Goal: Communication & Community: Answer question/provide support

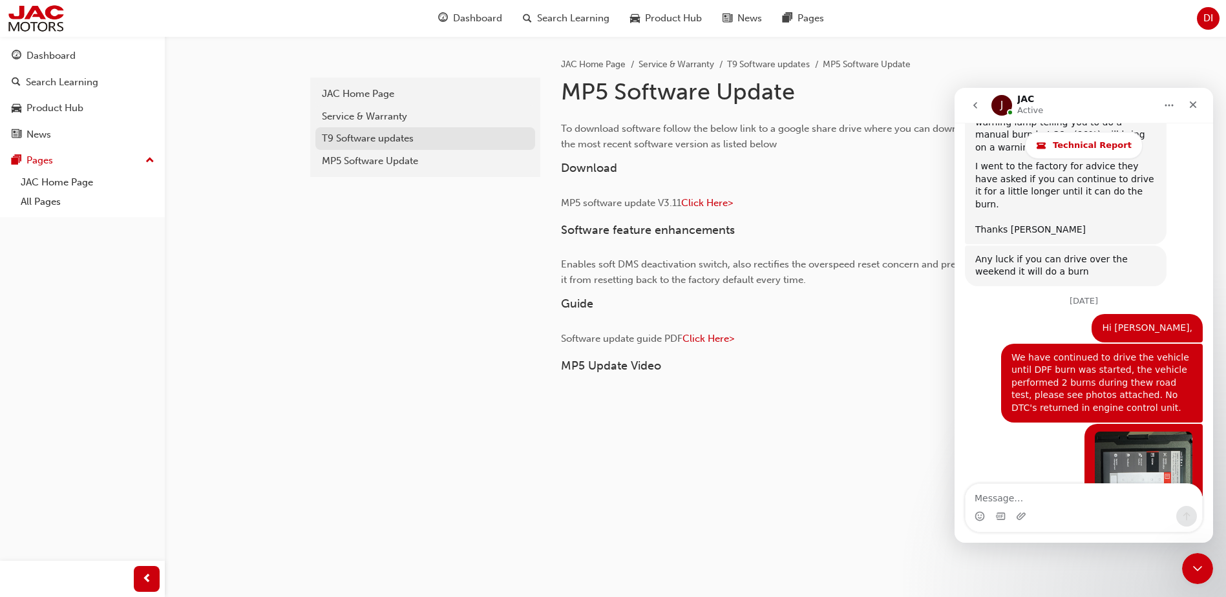
click at [390, 141] on div "T9 Software updates" at bounding box center [425, 138] width 207 height 15
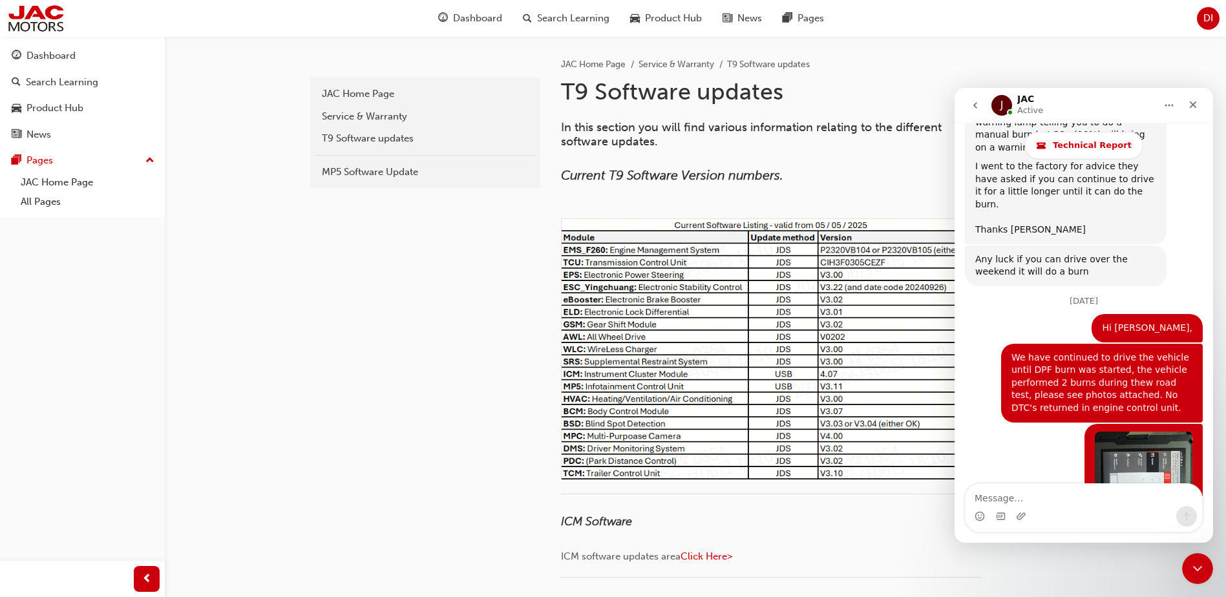
click at [976, 104] on icon "go back" at bounding box center [975, 105] width 4 height 6
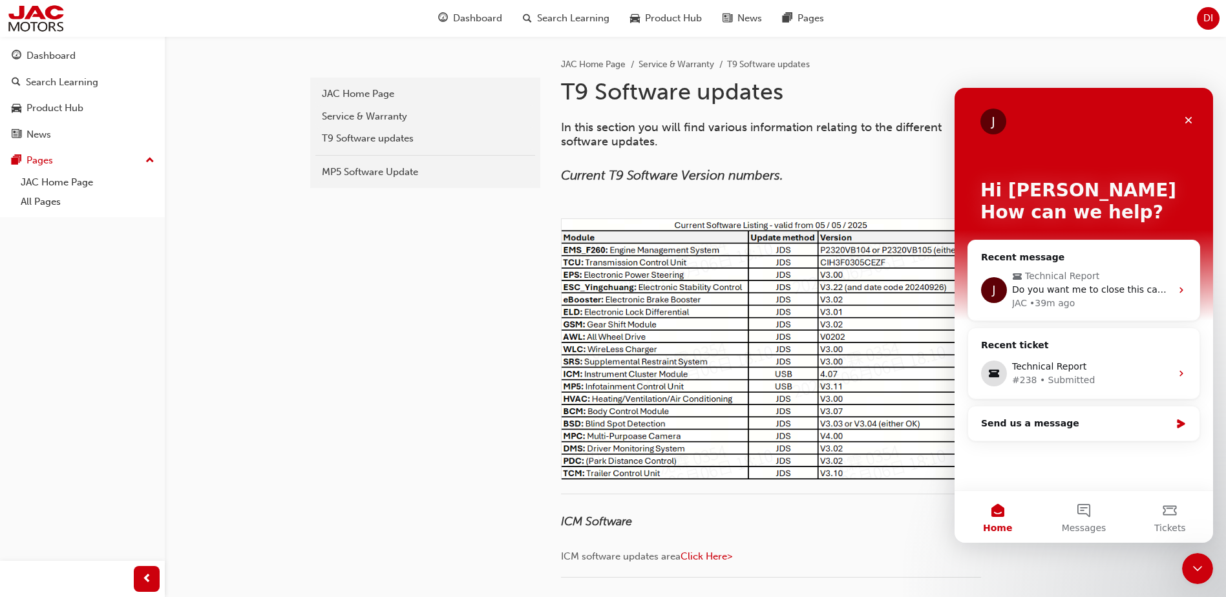
click at [945, 46] on div "JAC Home Page Service & Warranty T9 Software updates" at bounding box center [811, 54] width 501 height 36
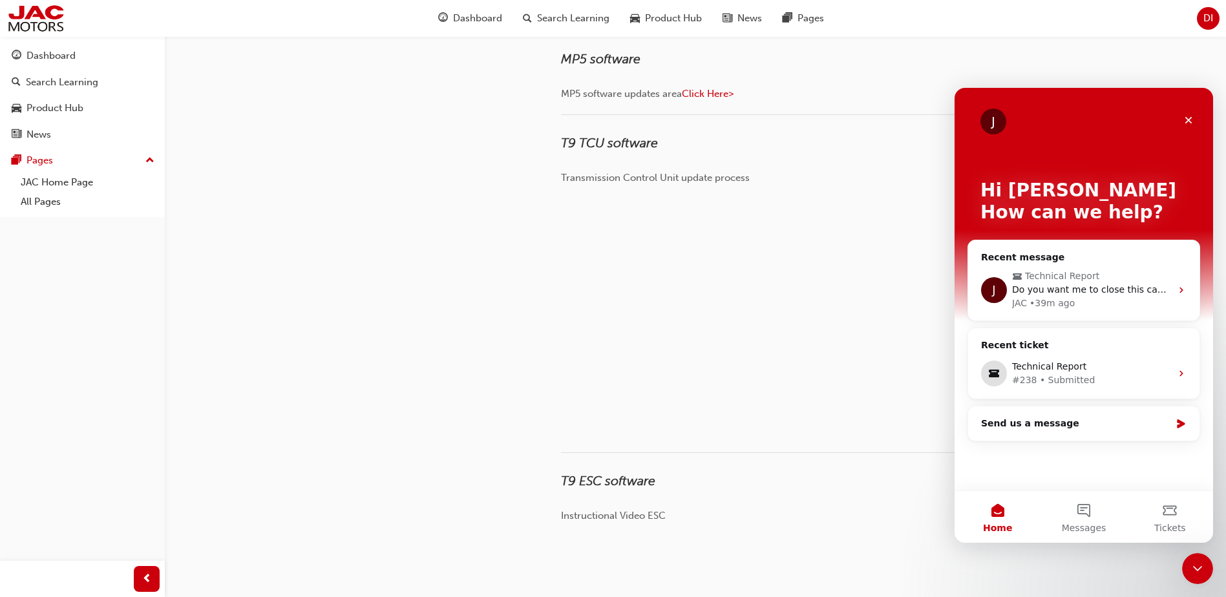
scroll to position [538, 0]
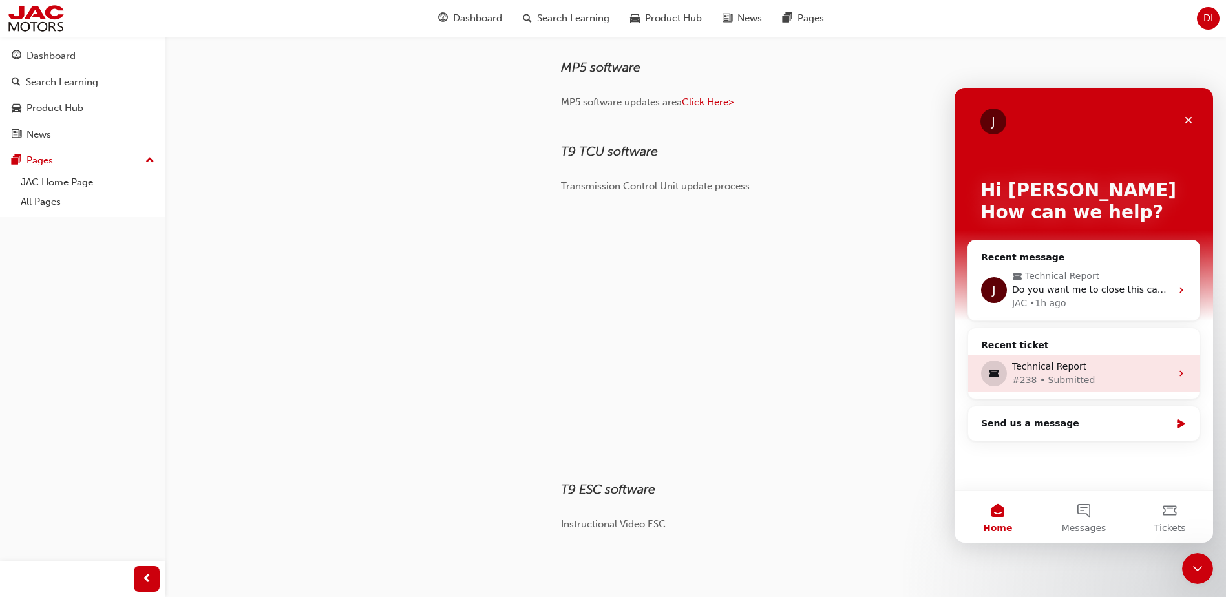
click at [1117, 371] on div "Technical Report" at bounding box center [1091, 367] width 159 height 14
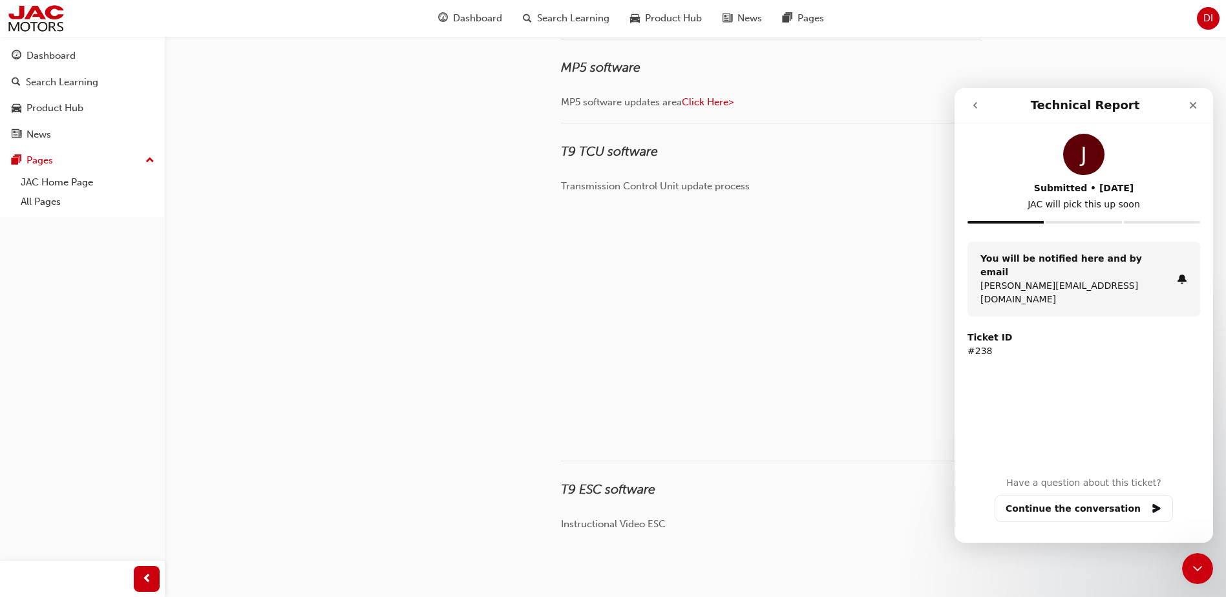
click at [1020, 193] on div "Submitted • [DATE]" at bounding box center [1083, 189] width 233 height 14
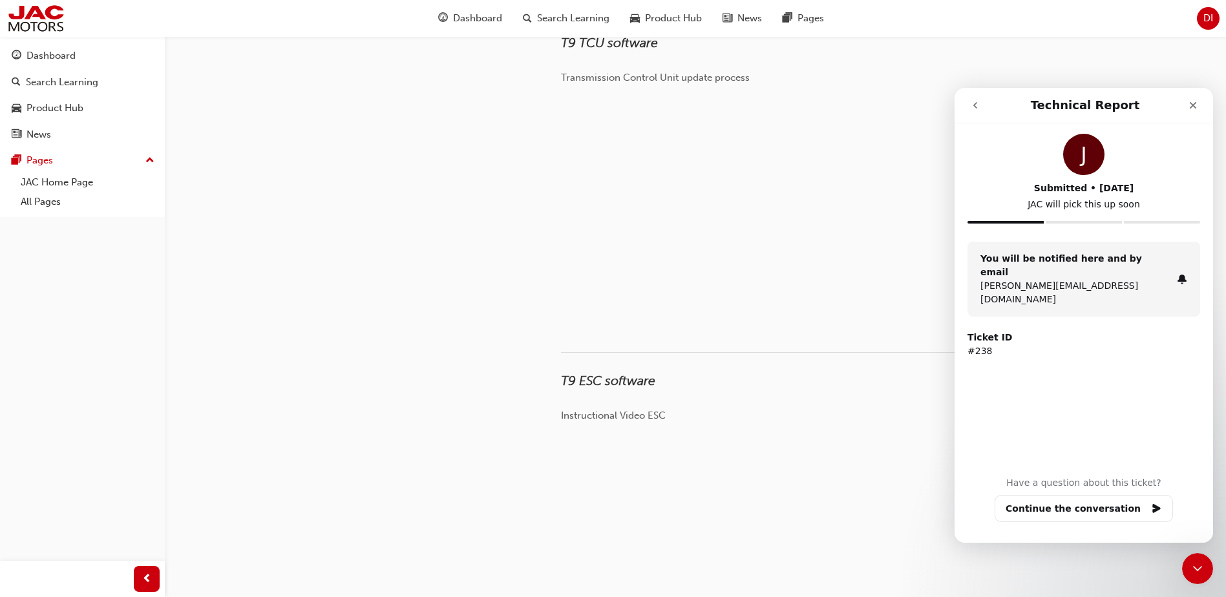
scroll to position [667, 0]
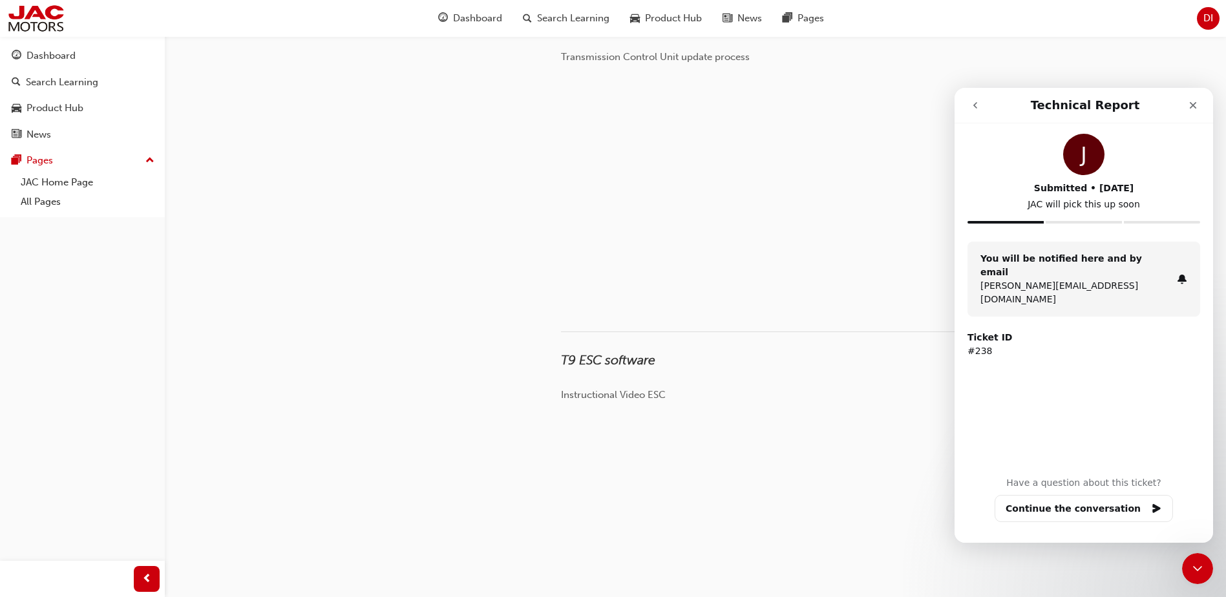
click at [981, 107] on button "go back" at bounding box center [975, 105] width 25 height 25
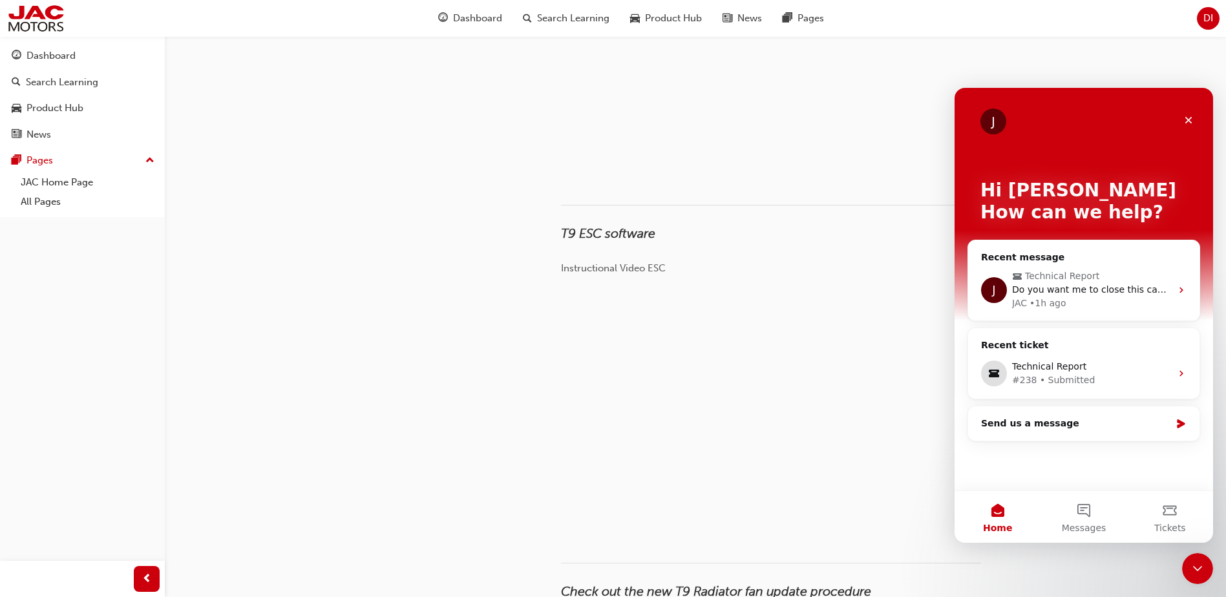
scroll to position [797, 0]
click at [1098, 287] on span "Do you want me to close this case now? Thansk Mat" at bounding box center [1130, 289] width 237 height 10
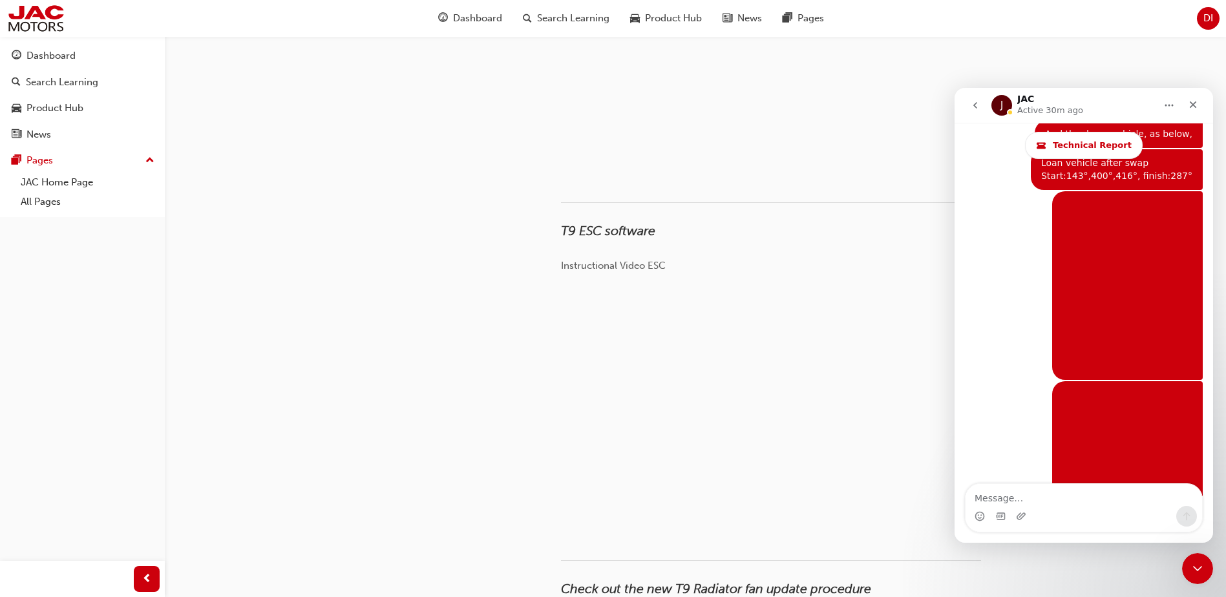
scroll to position [12084, 0]
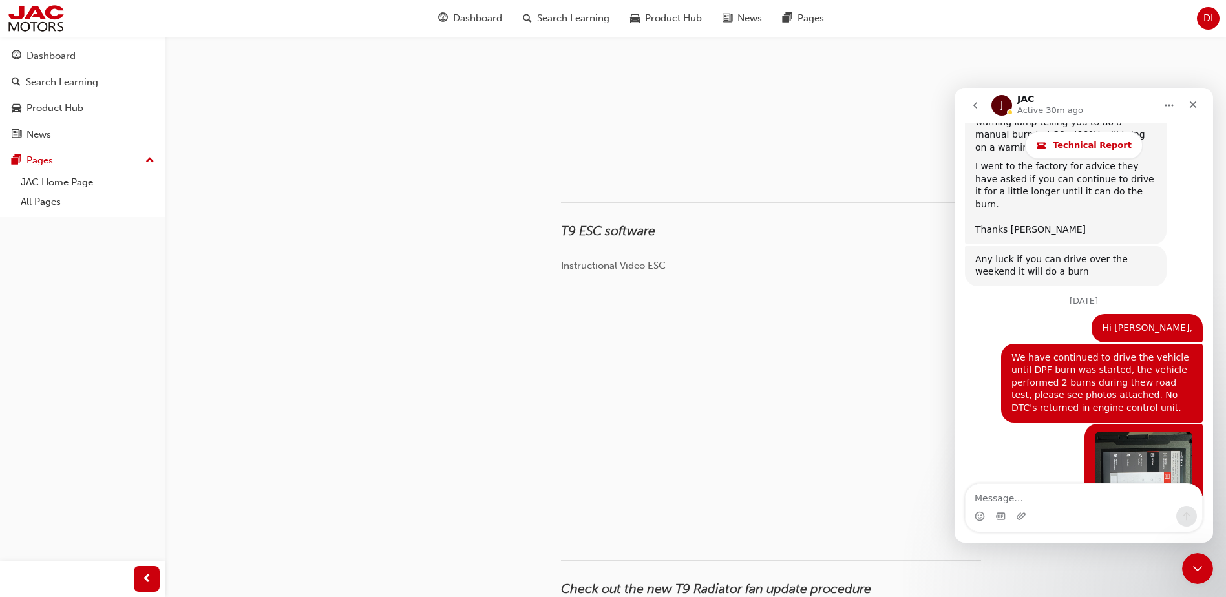
click at [991, 494] on textarea "Message…" at bounding box center [1083, 495] width 236 height 22
type textarea "yes thank you"
